Goal: Information Seeking & Learning: Learn about a topic

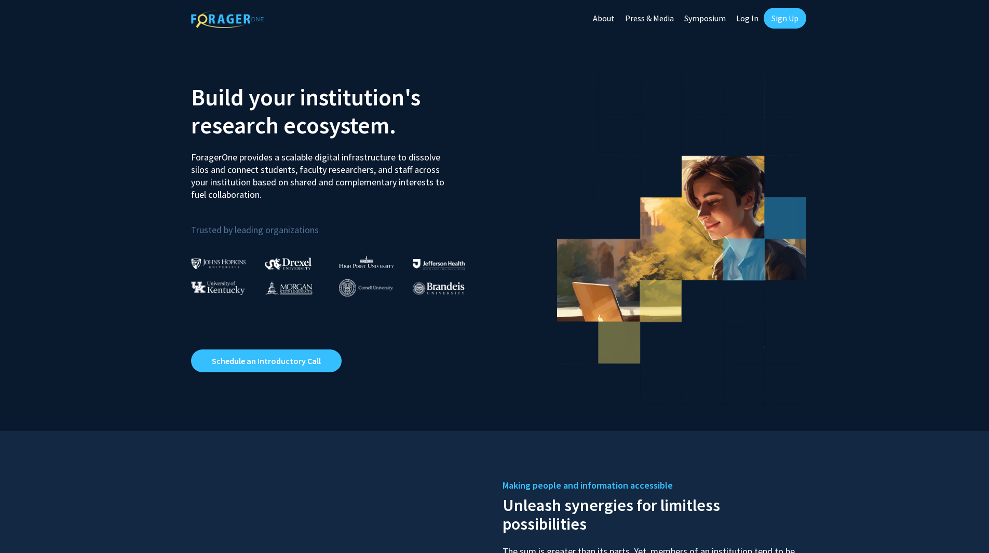
click at [751, 21] on link "Log In" at bounding box center [747, 18] width 33 height 36
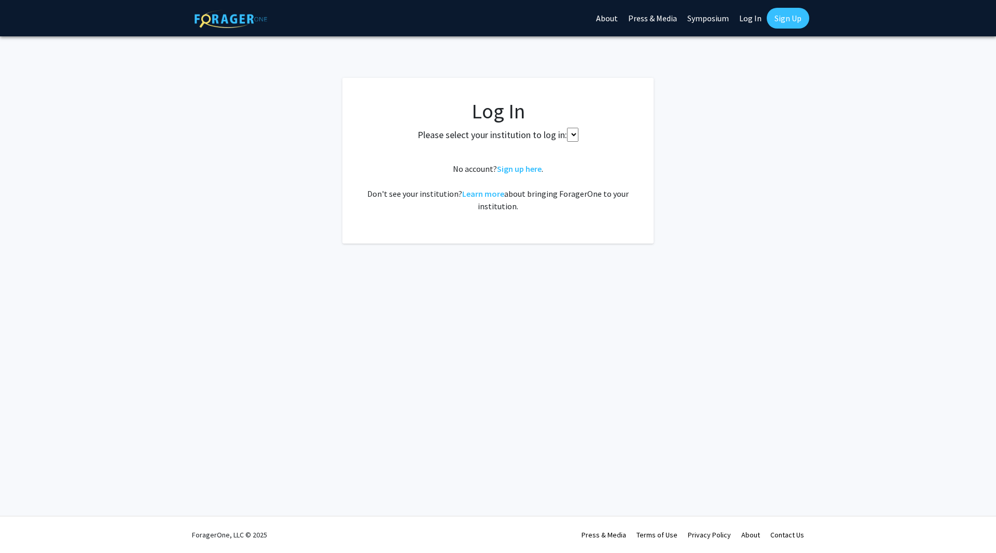
select select
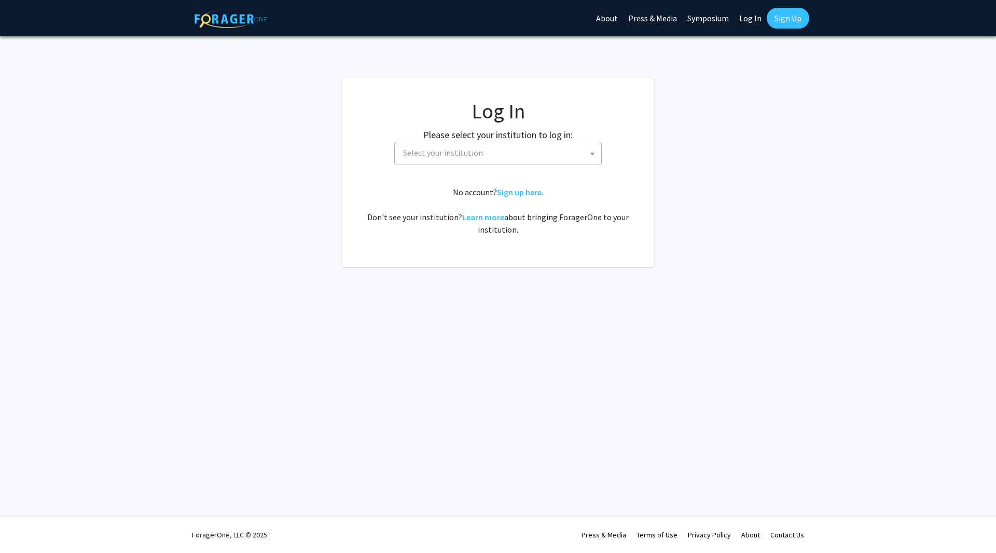
click at [477, 167] on fg-card-body "Log In Please select your institution to log in: [GEOGRAPHIC_DATA] [GEOGRAPHIC_…" at bounding box center [498, 172] width 270 height 147
click at [484, 157] on span "Select your institution" at bounding box center [500, 152] width 202 height 21
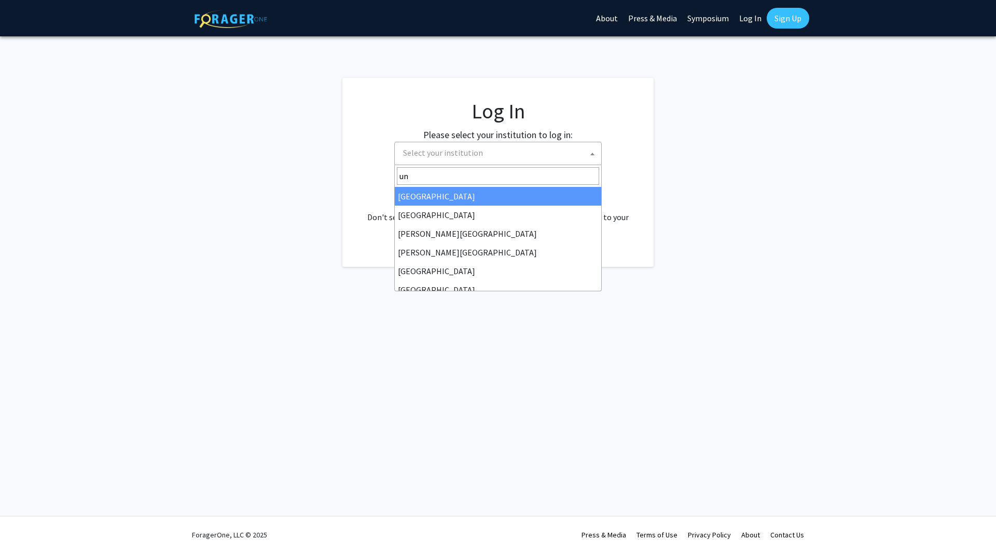
type input "u"
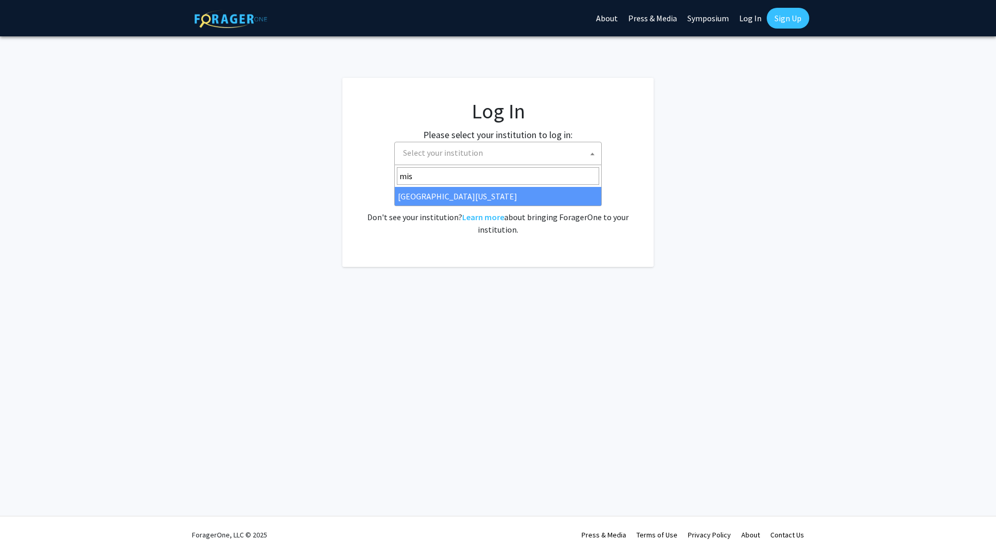
type input "mis"
select select "33"
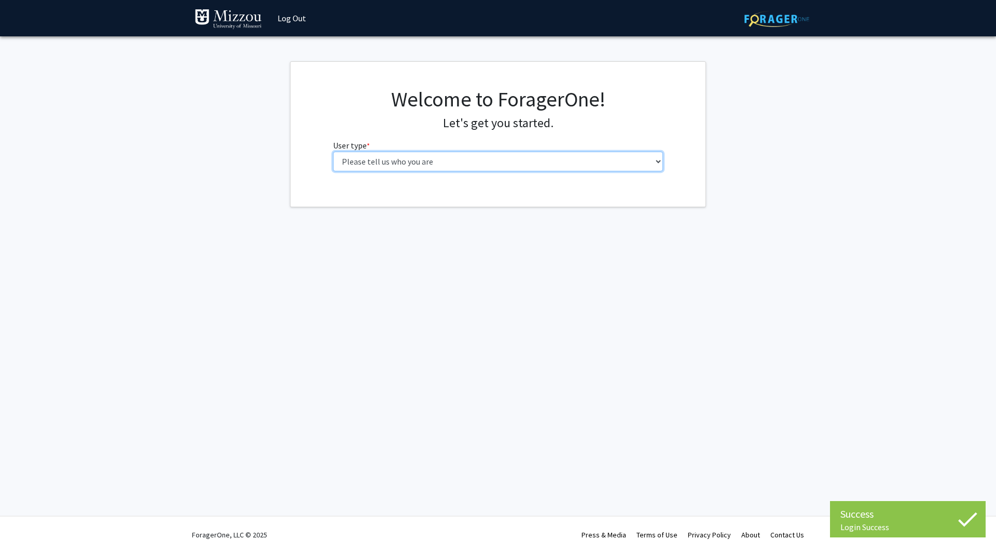
click at [497, 161] on select "Please tell us who you are Undergraduate Student Master's Student Doctoral Cand…" at bounding box center [498, 162] width 331 height 20
select select "1: undergrad"
click at [333, 152] on select "Please tell us who you are Undergraduate Student Master's Student Doctoral Cand…" at bounding box center [498, 162] width 331 height 20
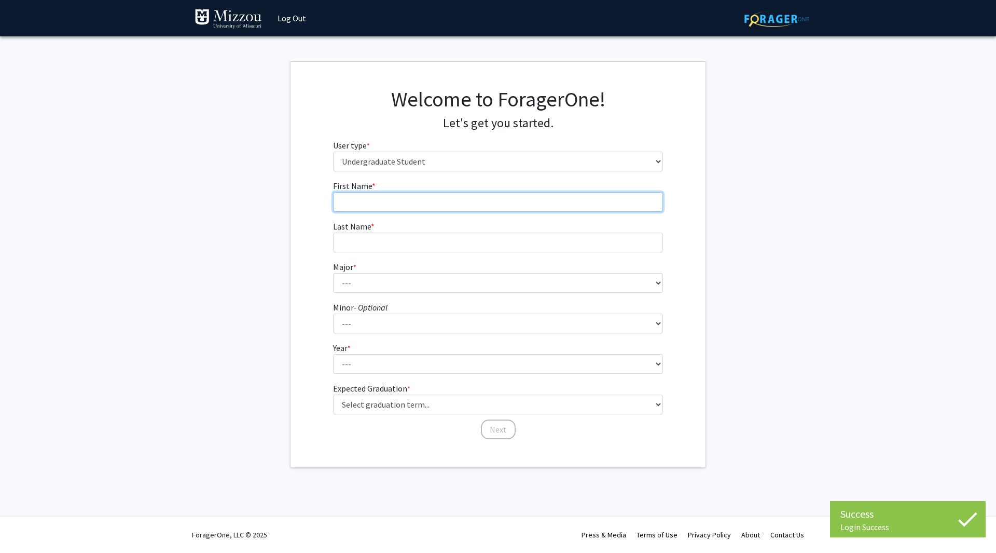
click at [459, 194] on input "First Name * required" at bounding box center [498, 202] width 331 height 20
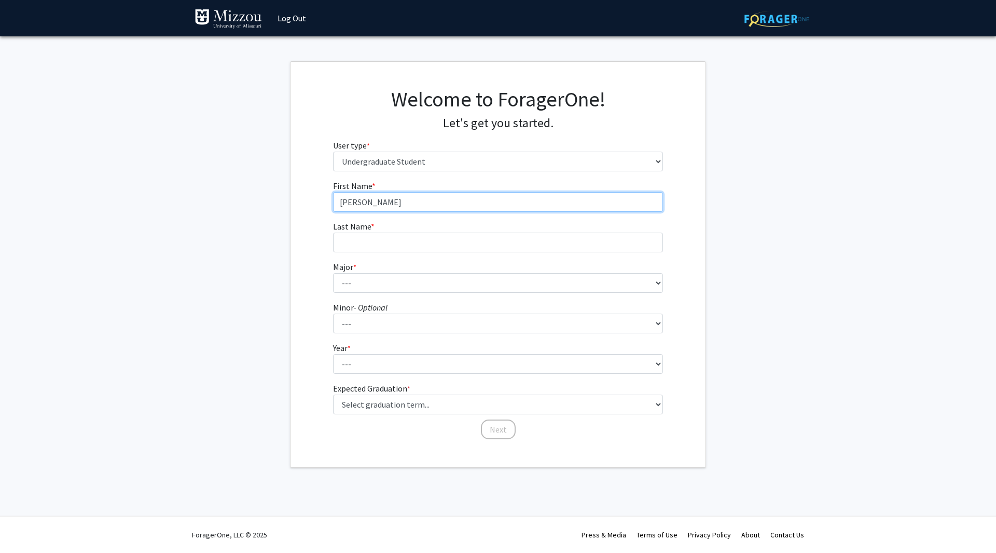
type input "[PERSON_NAME]"
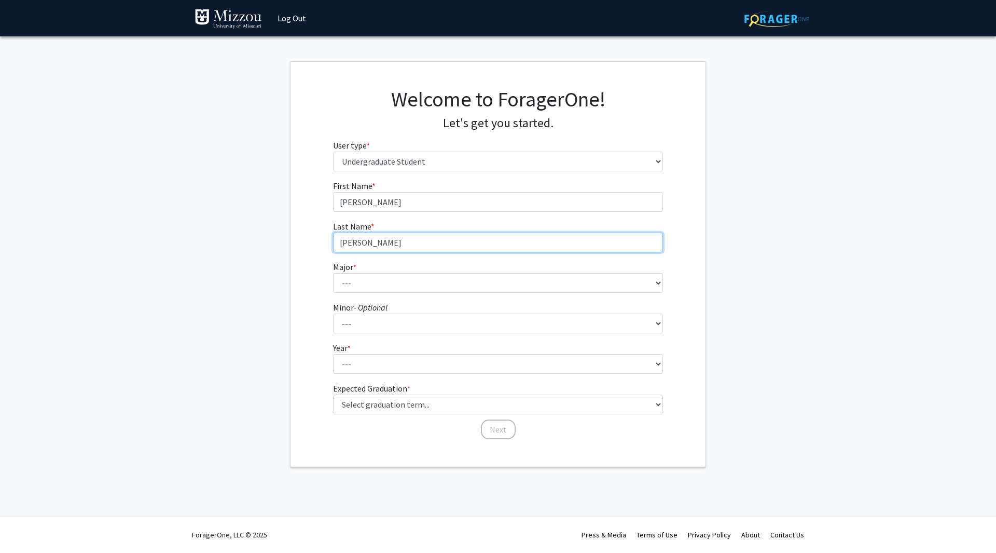
type input "[PERSON_NAME]"
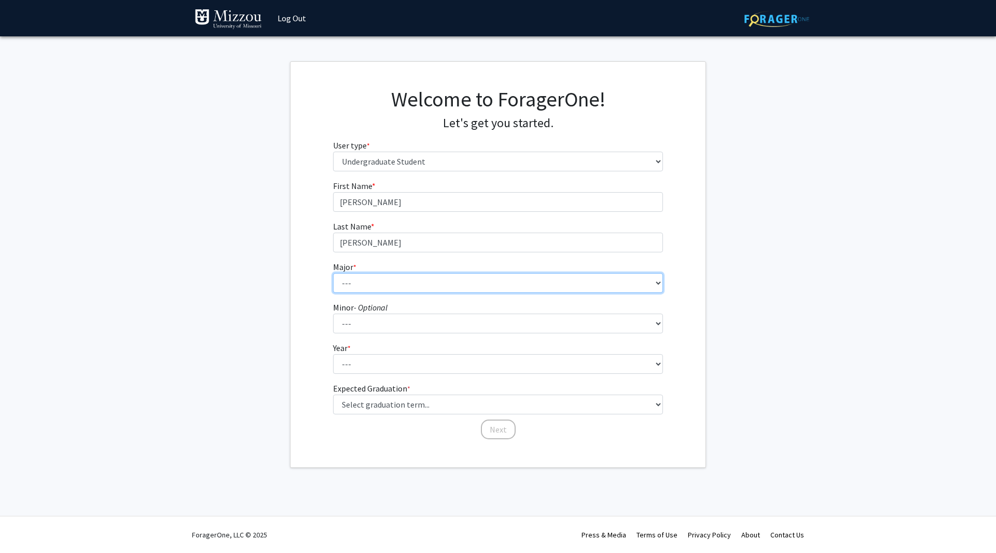
click at [475, 289] on select "--- Agribusiness Management Agricultural Education Agricultural Education: Comm…" at bounding box center [498, 283] width 331 height 20
select select "14: 2503"
click at [333, 273] on select "--- Agribusiness Management Agricultural Education Agricultural Education: Comm…" at bounding box center [498, 283] width 331 height 20
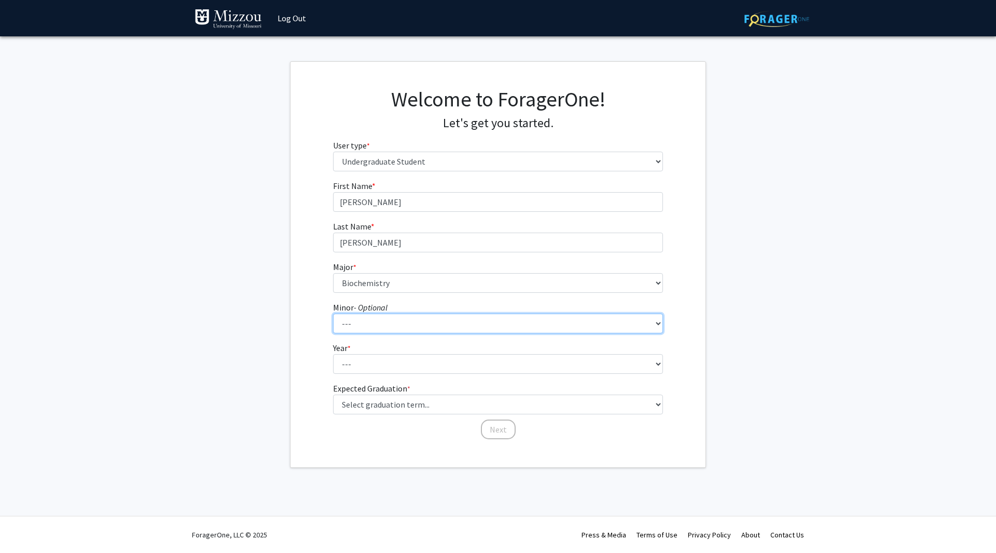
click at [397, 319] on select "--- Accountancy Aerospace Engineering Aerospace Studies Agribusiness Management…" at bounding box center [498, 323] width 331 height 20
select select "70: 2026"
click at [333, 313] on select "--- Accountancy Aerospace Engineering Aerospace Studies Agribusiness Management…" at bounding box center [498, 323] width 331 height 20
click at [498, 360] on select "--- First-year Sophomore Junior Senior Postbaccalaureate Certificate" at bounding box center [498, 364] width 331 height 20
select select "1: first-year"
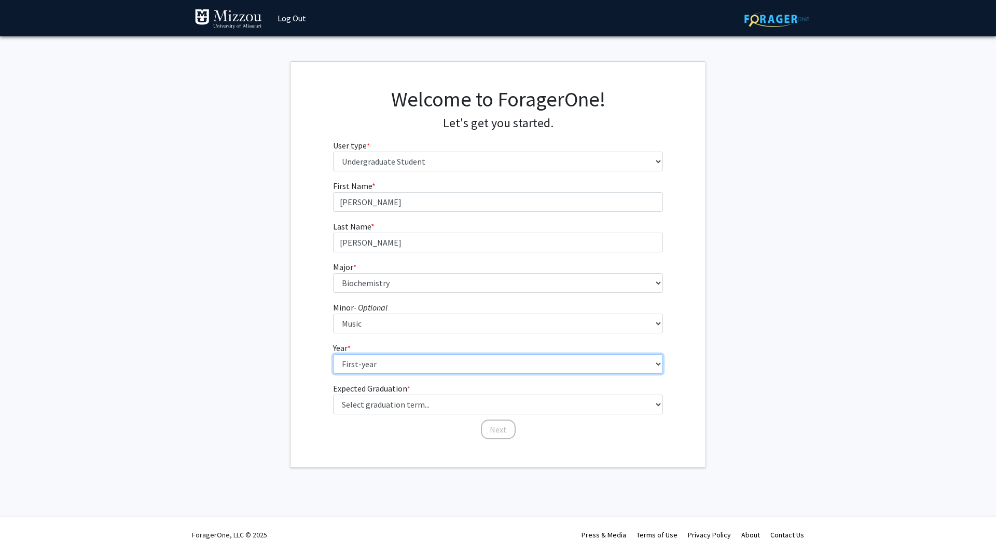
click at [333, 354] on select "--- First-year Sophomore Junior Senior Postbaccalaureate Certificate" at bounding box center [498, 364] width 331 height 20
click at [447, 324] on select "--- Accountancy Aerospace Engineering Aerospace Studies Agribusiness Management…" at bounding box center [498, 323] width 331 height 20
click at [428, 400] on select "Select graduation term... Spring 2025 Summer 2025 Fall 2025 Winter 2025 Spring …" at bounding box center [498, 404] width 331 height 20
select select "17: spring_2029"
click at [333, 394] on select "Select graduation term... Spring 2025 Summer 2025 Fall 2025 Winter 2025 Spring …" at bounding box center [498, 404] width 331 height 20
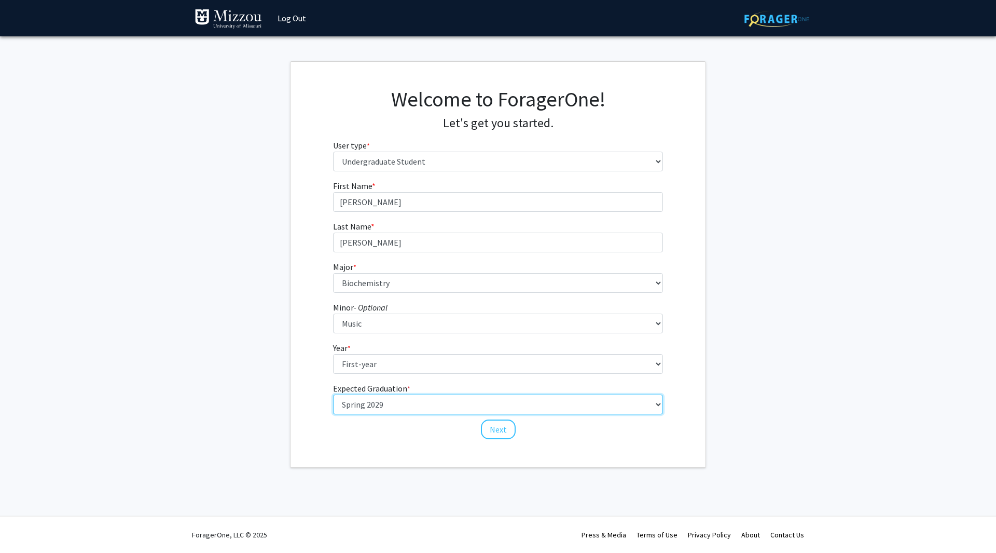
click at [399, 408] on select "Select graduation term... Spring 2025 Summer 2025 Fall 2025 Winter 2025 Spring …" at bounding box center [498, 404] width 331 height 20
click at [852, 367] on fg-get-started "Welcome to ForagerOne! Let's get you started. User type * required Please tell …" at bounding box center [498, 264] width 996 height 406
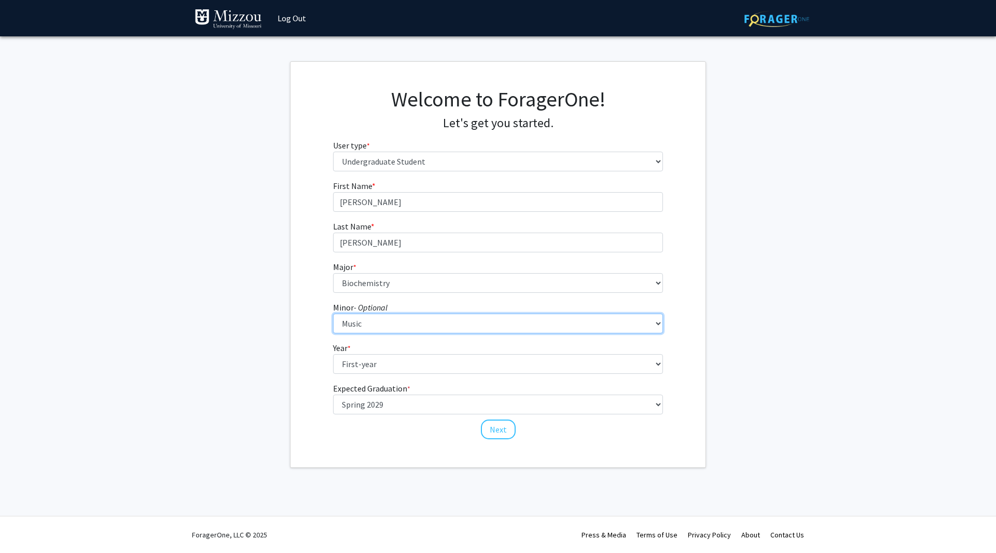
click at [518, 325] on select "--- Accountancy Aerospace Engineering Aerospace Studies Agribusiness Management…" at bounding box center [498, 323] width 331 height 20
click at [333, 313] on select "--- Accountancy Aerospace Engineering Aerospace Studies Agribusiness Management…" at bounding box center [498, 323] width 331 height 20
click at [492, 428] on button "Next" at bounding box center [498, 429] width 35 height 20
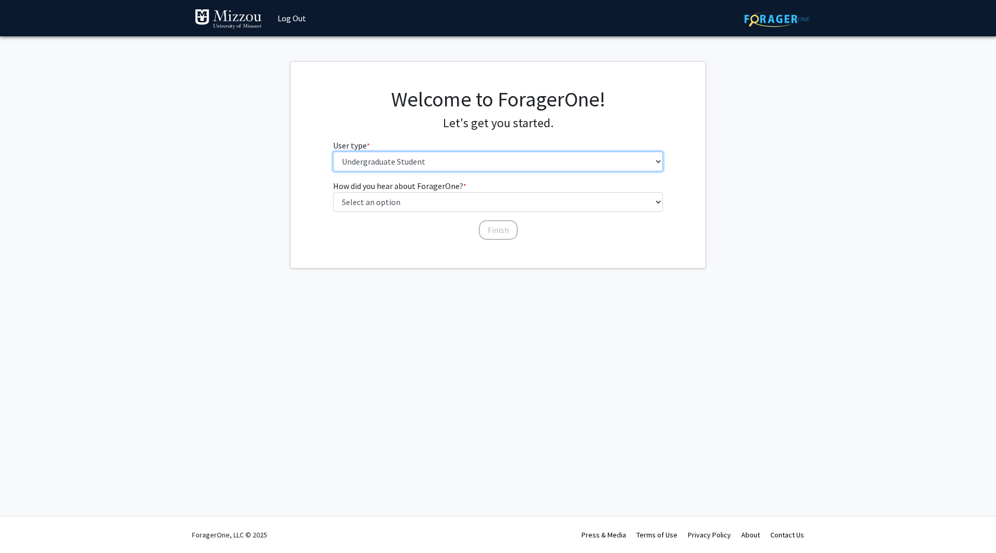
click at [487, 155] on select "Please tell us who you are Undergraduate Student Master's Student Doctoral Cand…" at bounding box center [498, 162] width 331 height 20
click at [404, 140] on fg-select "User type * required Please tell us who you are Undergraduate Student Master's …" at bounding box center [498, 155] width 331 height 32
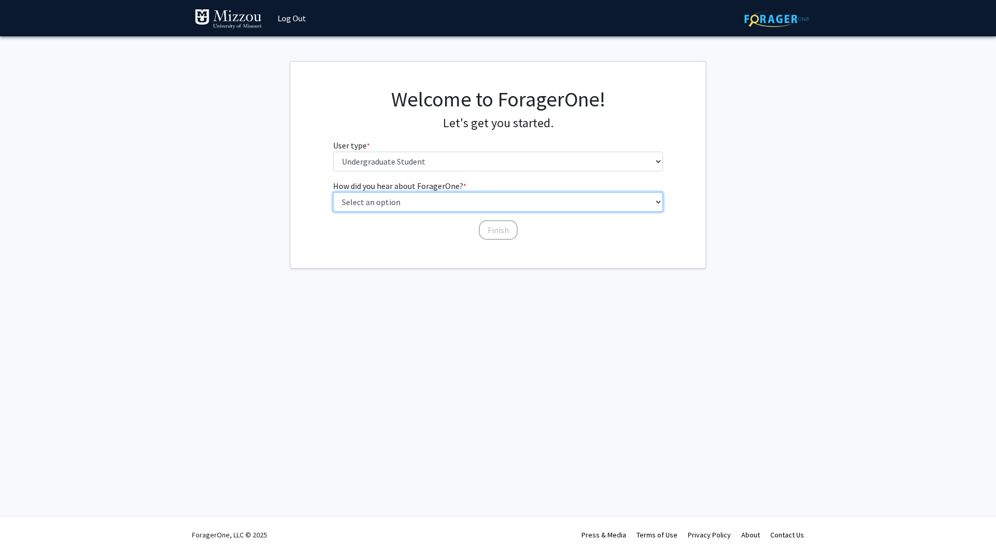
click at [388, 207] on select "Select an option Peer/student recommendation Faculty/staff recommendation Unive…" at bounding box center [498, 202] width 331 height 20
select select "3: university_website"
click at [333, 192] on select "Select an option Peer/student recommendation Faculty/staff recommendation Unive…" at bounding box center [498, 202] width 331 height 20
click at [489, 224] on button "Finish" at bounding box center [498, 230] width 39 height 20
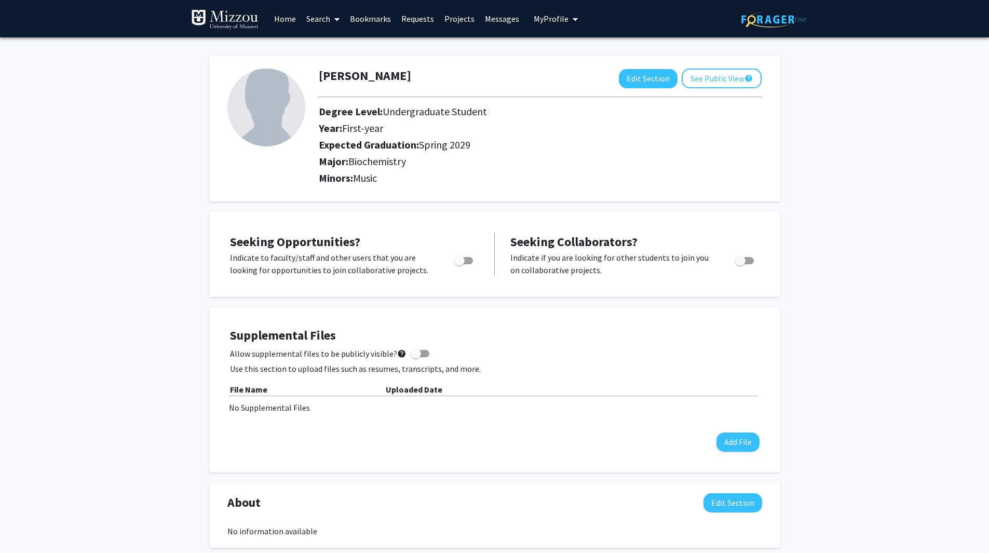
click at [292, 21] on link "Home" at bounding box center [285, 19] width 32 height 36
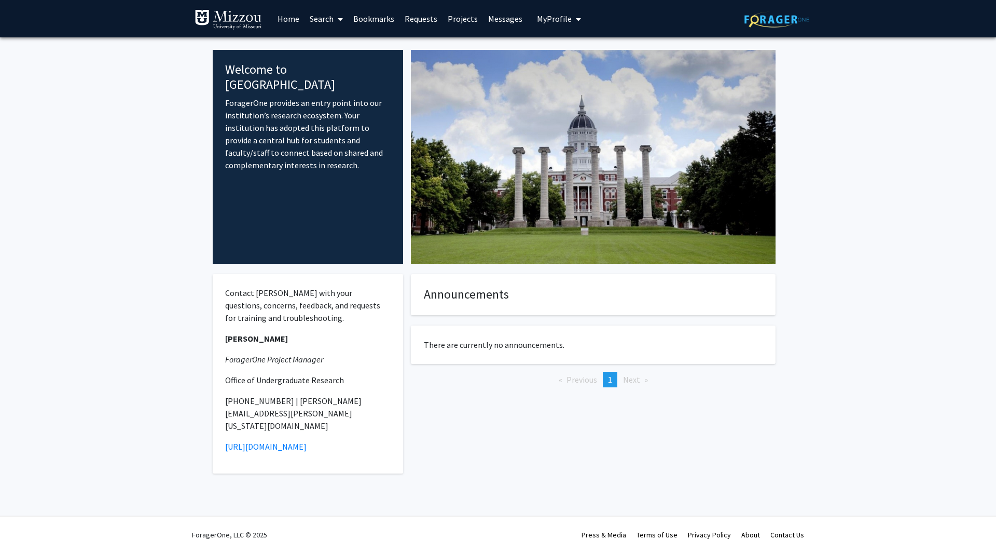
click at [324, 18] on link "Search" at bounding box center [327, 19] width 44 height 36
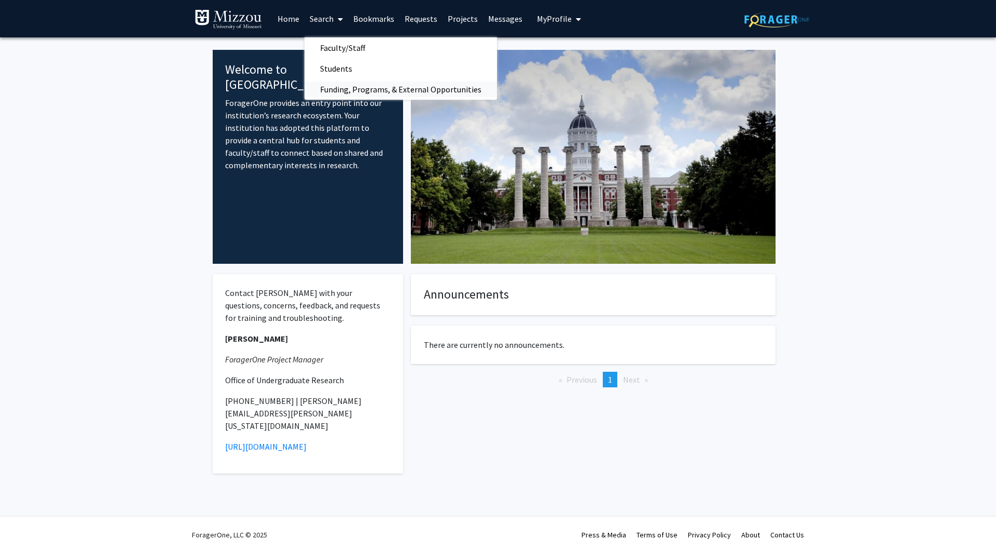
click at [356, 87] on span "Funding, Programs, & External Opportunities" at bounding box center [401, 89] width 193 height 21
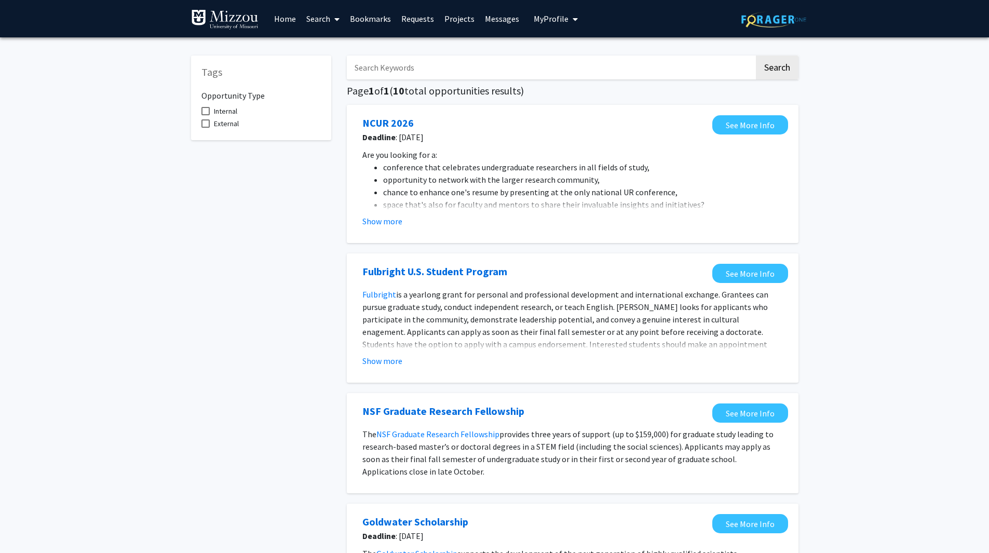
click at [313, 16] on link "Search" at bounding box center [323, 19] width 44 height 36
click at [349, 46] on span "Faculty/Staff" at bounding box center [339, 47] width 76 height 21
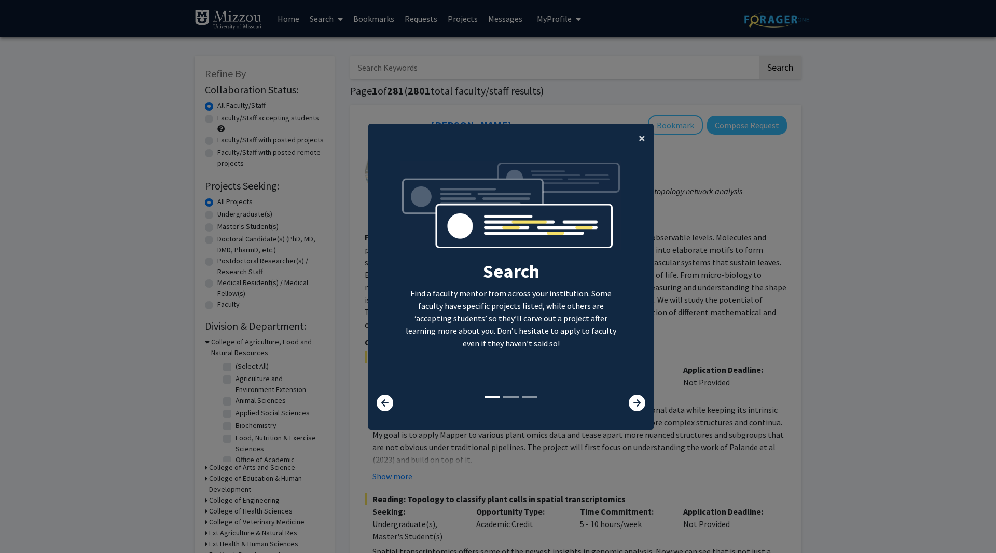
click at [634, 135] on button "×" at bounding box center [641, 138] width 23 height 29
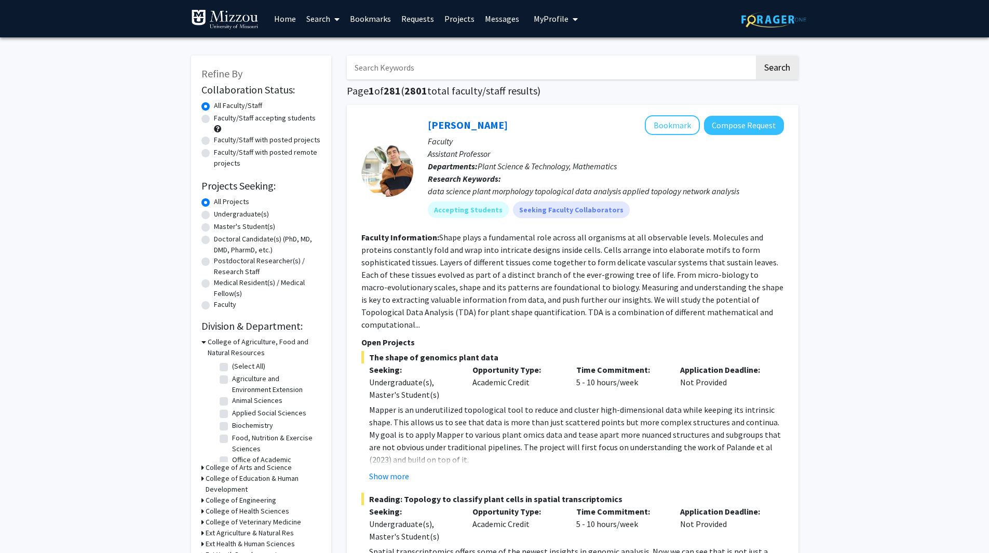
click at [214, 119] on label "Faculty/Staff accepting students" at bounding box center [265, 118] width 102 height 11
click at [214, 119] on input "Faculty/Staff accepting students" at bounding box center [217, 116] width 7 height 7
radio input "true"
click at [214, 214] on label "Undergraduate(s)" at bounding box center [241, 214] width 55 height 11
click at [214, 214] on input "Undergraduate(s)" at bounding box center [217, 212] width 7 height 7
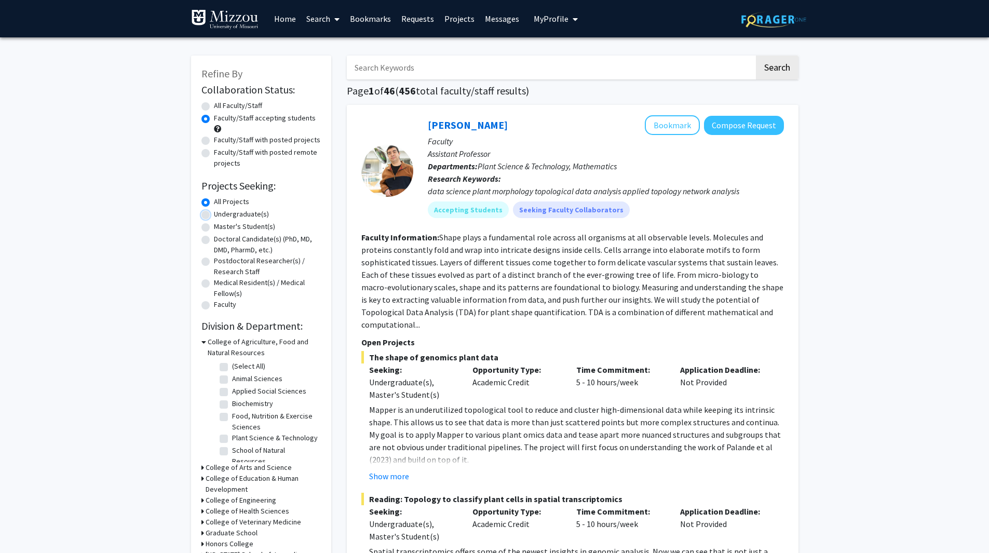
radio input "true"
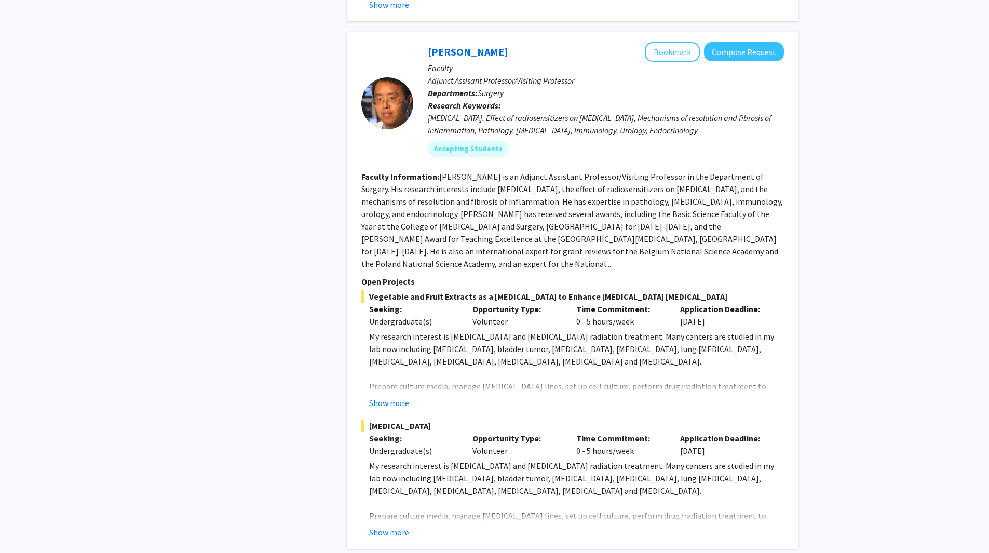
scroll to position [5073, 0]
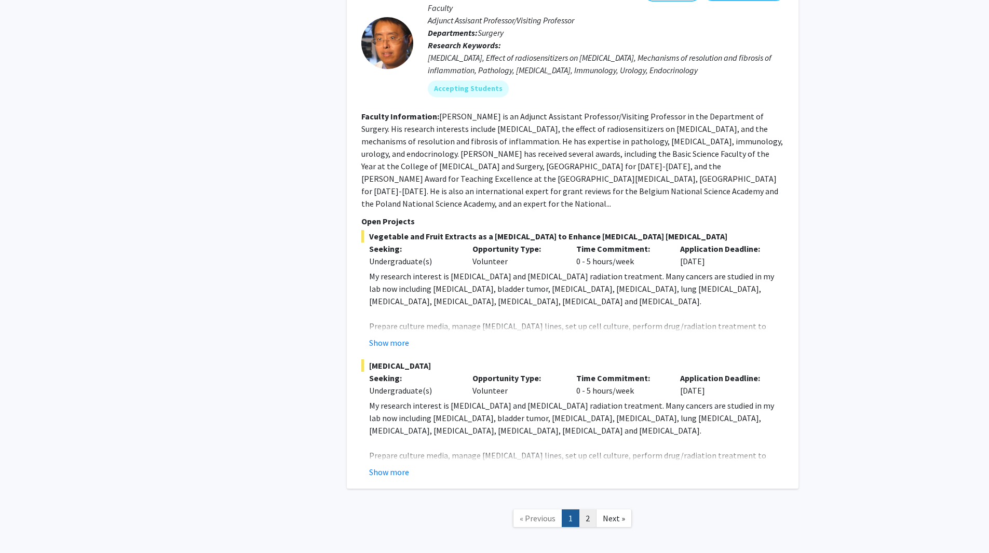
click at [588, 509] on link "2" at bounding box center [588, 518] width 18 height 18
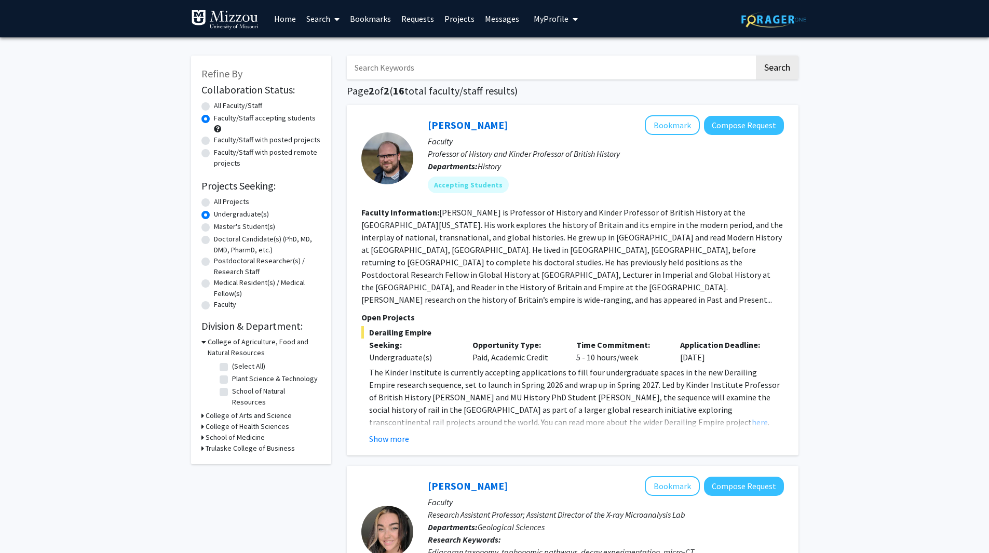
click at [460, 18] on link "Projects" at bounding box center [459, 19] width 40 height 36
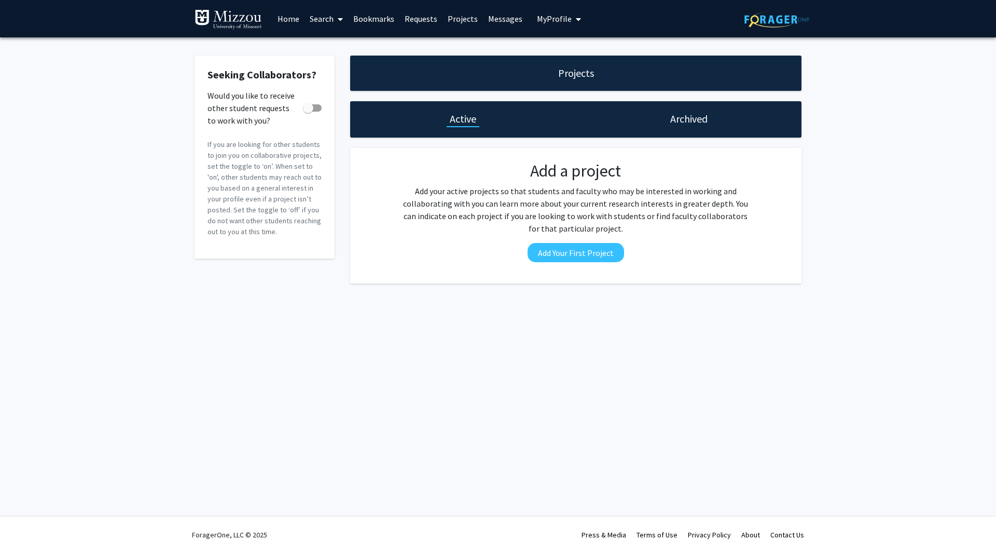
click at [339, 21] on icon at bounding box center [340, 19] width 5 height 8
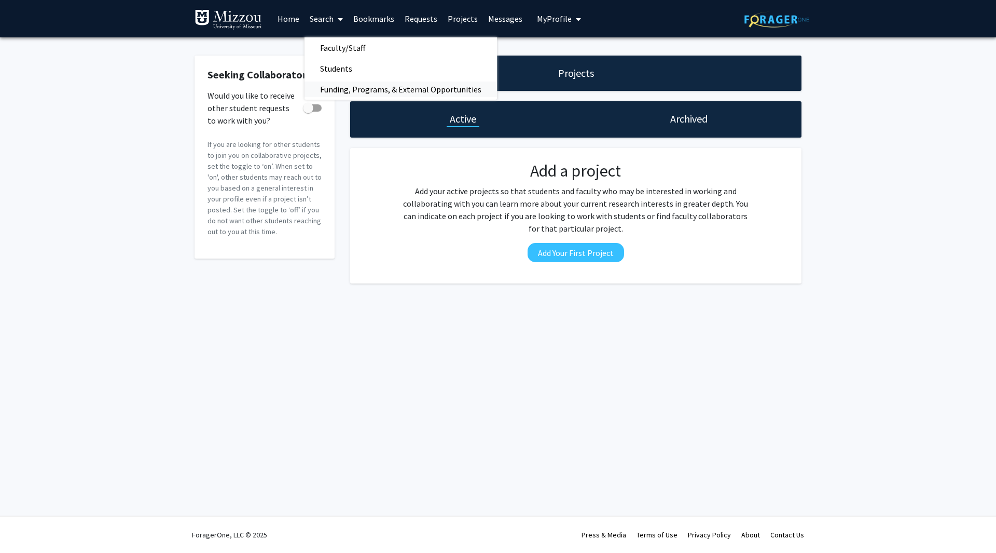
click at [341, 89] on span "Funding, Programs, & External Opportunities" at bounding box center [401, 89] width 193 height 21
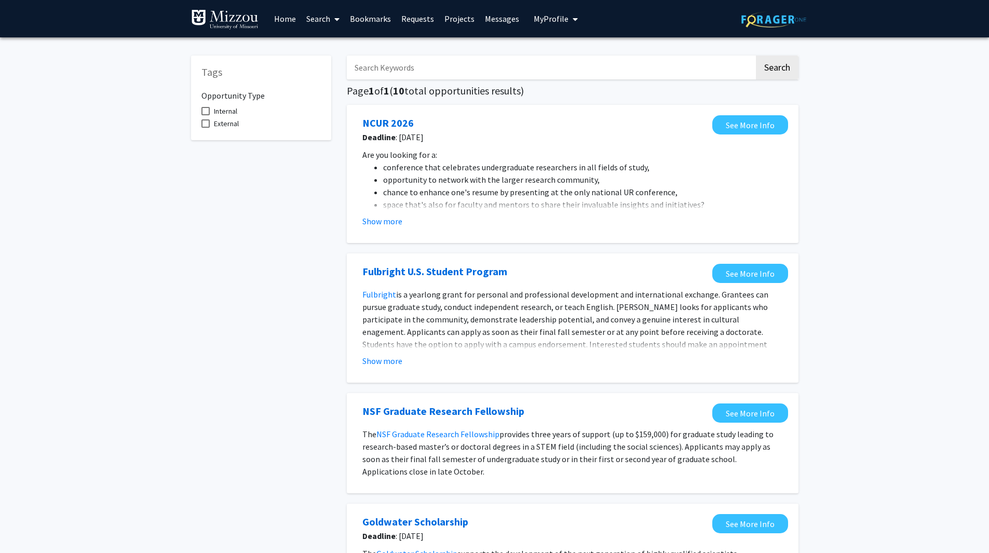
click at [326, 16] on link "Search" at bounding box center [323, 19] width 44 height 36
click at [331, 68] on span "Students" at bounding box center [332, 68] width 63 height 21
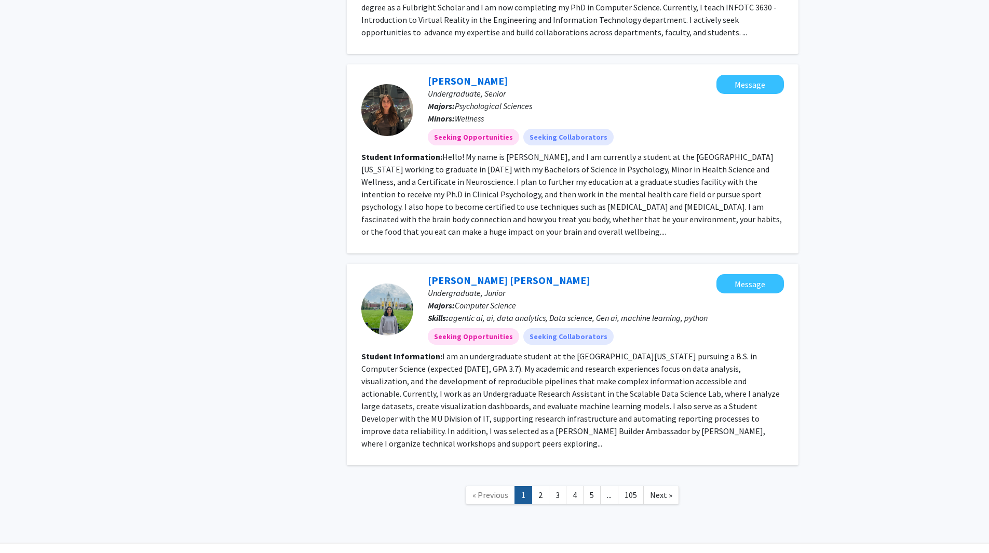
scroll to position [1748, 0]
